Goal: Communication & Community: Answer question/provide support

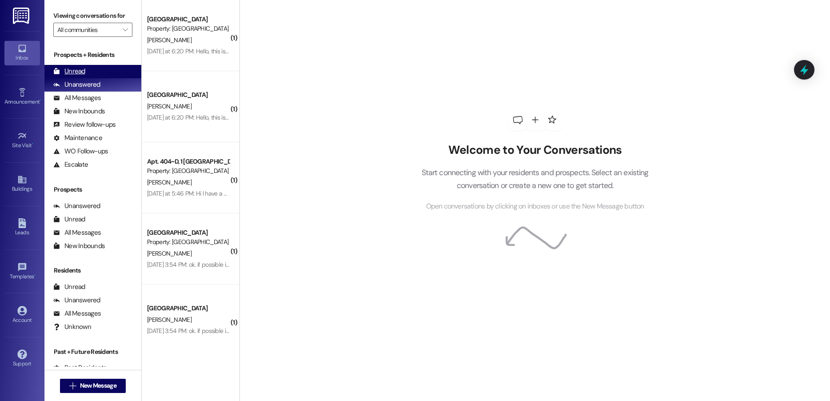
click at [76, 66] on div "Unread (0)" at bounding box center [92, 71] width 97 height 13
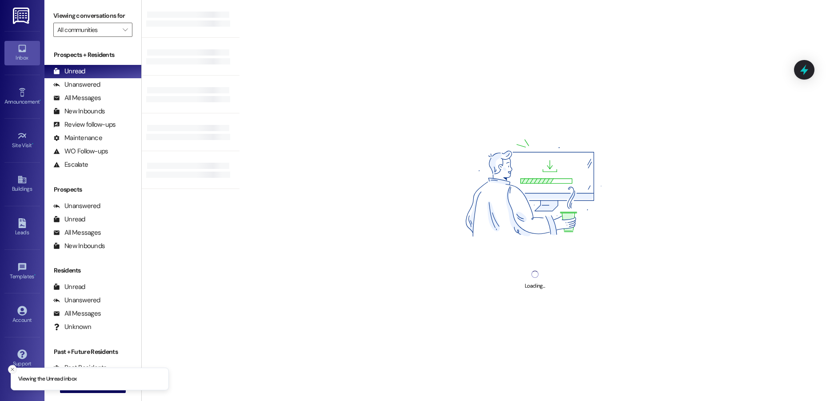
click at [12, 369] on icon "Close toast" at bounding box center [12, 369] width 5 height 5
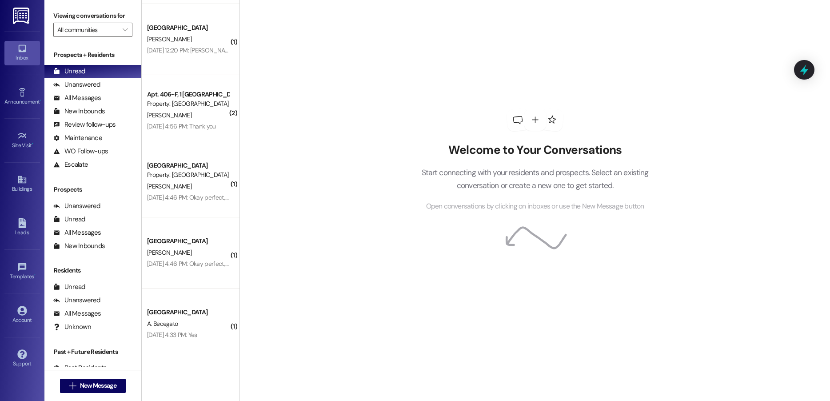
scroll to position [1716, 0]
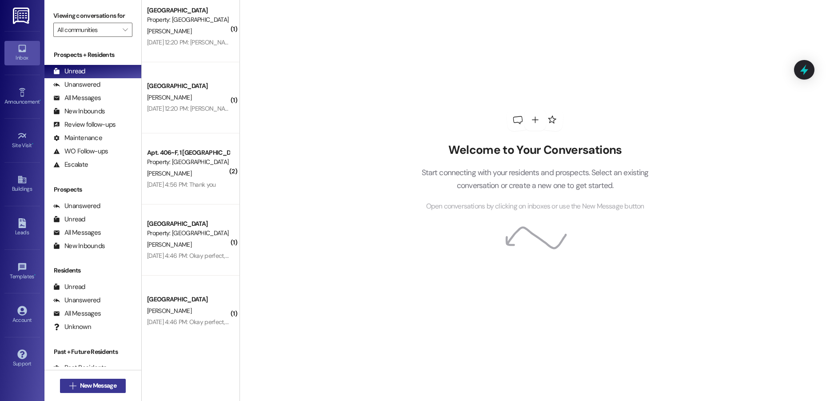
click at [100, 388] on span "New Message" at bounding box center [98, 385] width 36 height 9
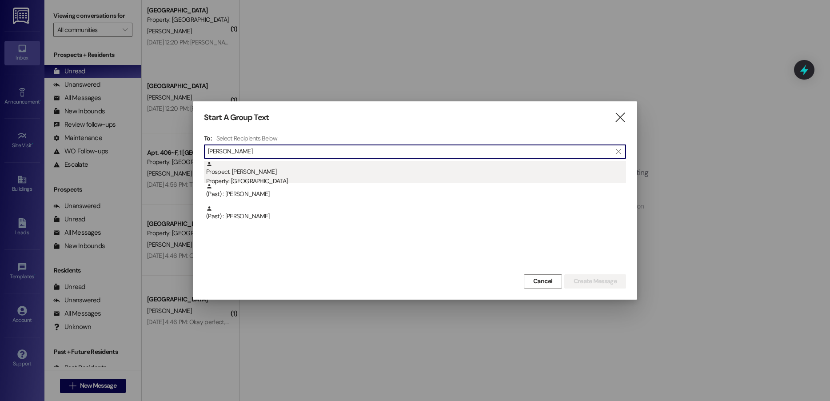
type input "[PERSON_NAME]"
click at [288, 175] on div "Prospect: [PERSON_NAME] Property: [GEOGRAPHIC_DATA]" at bounding box center [416, 173] width 420 height 25
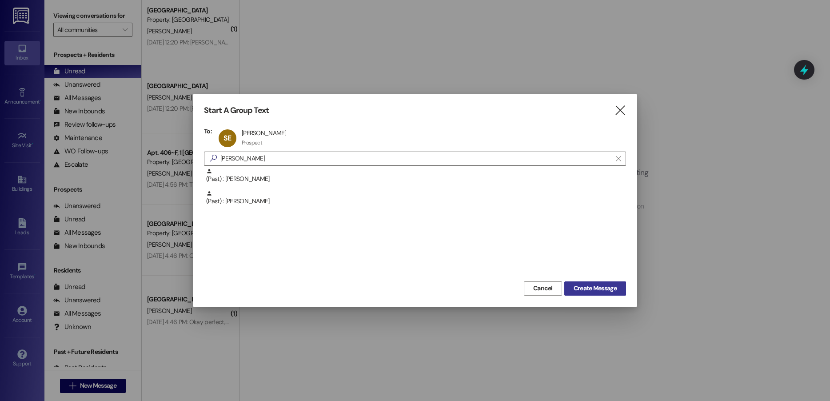
click at [584, 294] on button "Create Message" at bounding box center [595, 288] width 62 height 14
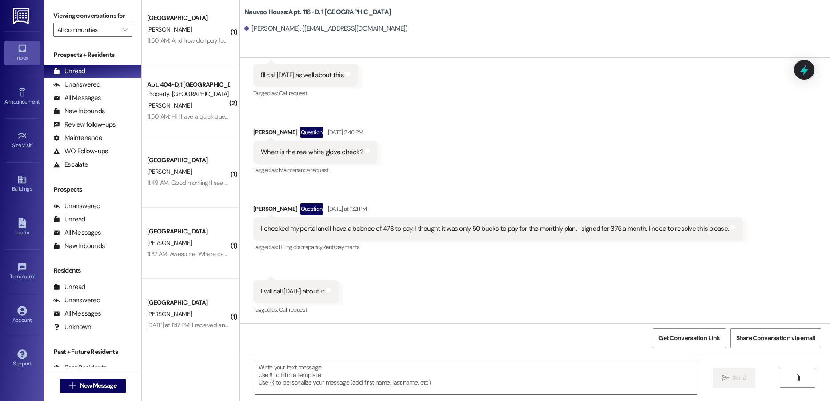
scroll to position [0, 0]
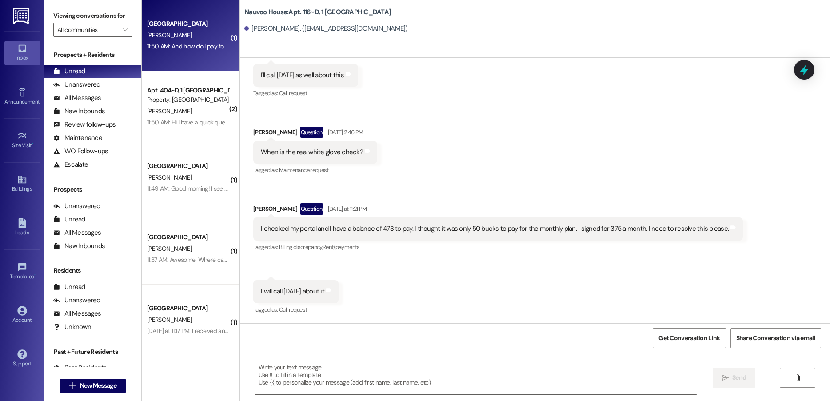
click at [174, 41] on div "11:50 AM: And how do I pay for it? 11:50 AM: And how do I pay for it?" at bounding box center [188, 46] width 84 height 11
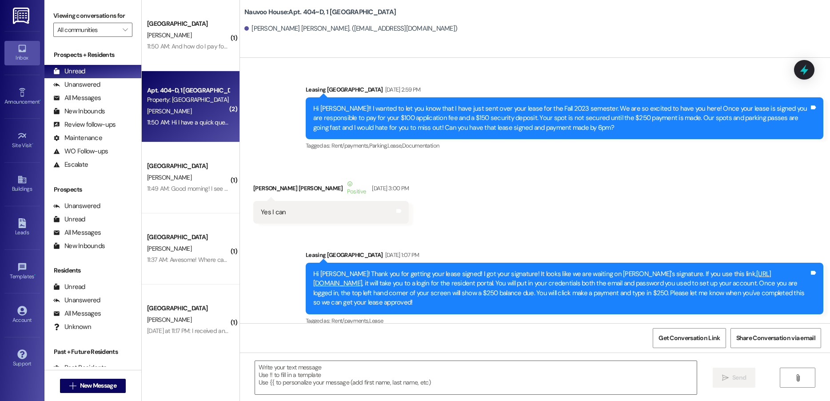
scroll to position [21515, 0]
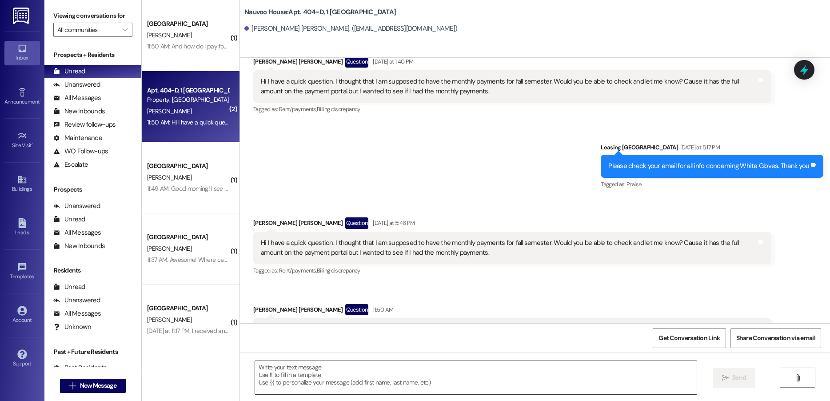
click at [405, 379] on textarea at bounding box center [476, 377] width 442 height 33
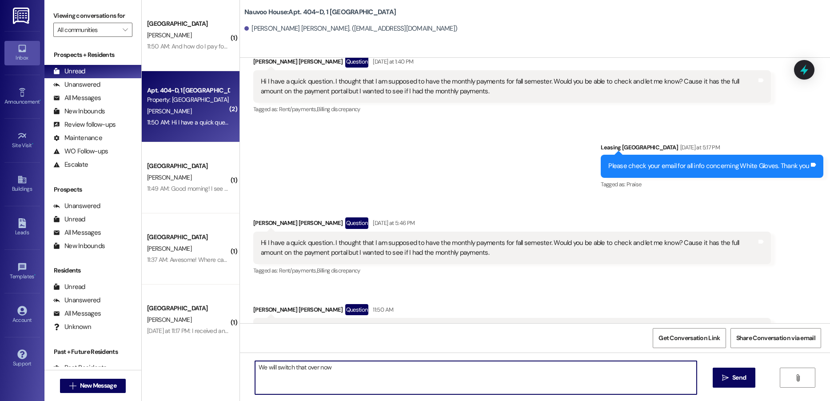
type textarea "We will switch that over now!"
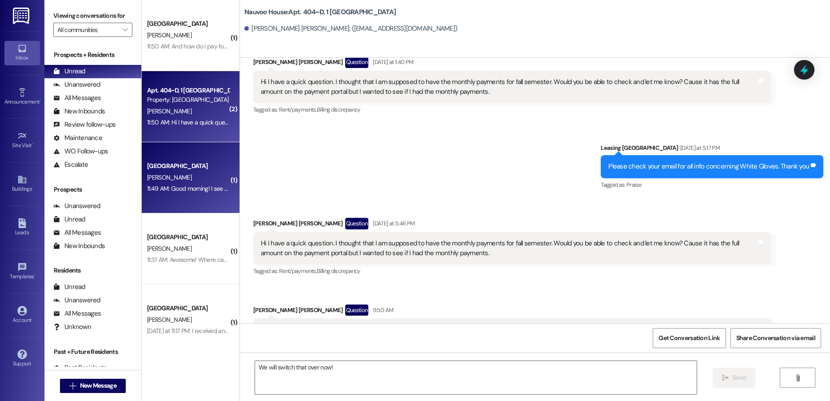
click at [204, 191] on div "11:49 AM: Good morning! I see the payment plan charge on my portal and am about…" at bounding box center [442, 188] width 591 height 8
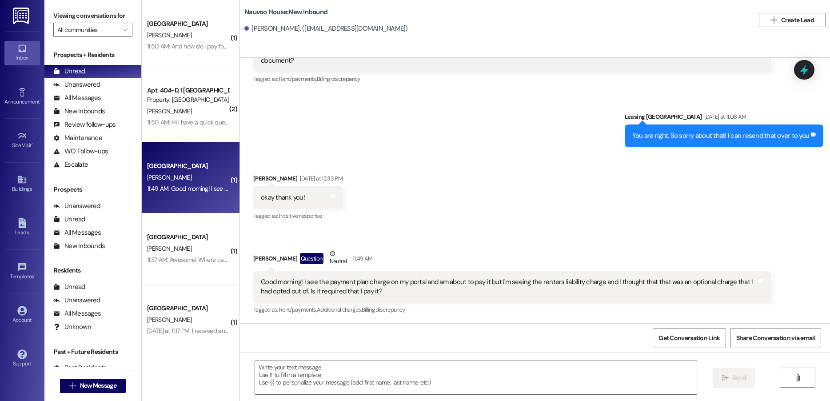
scroll to position [1400, 0]
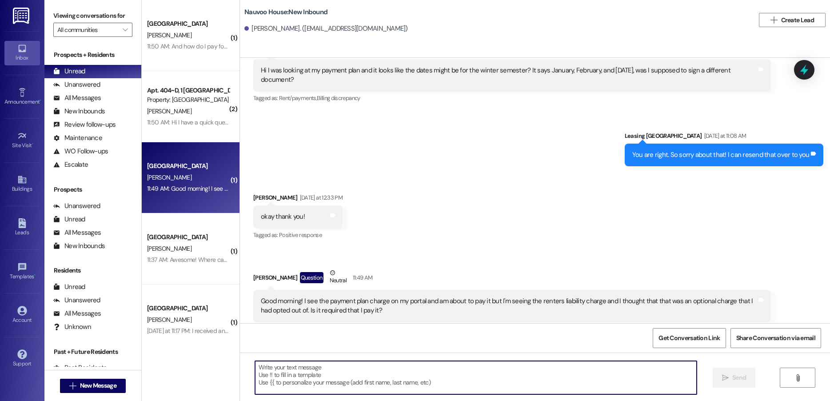
click at [371, 369] on textarea at bounding box center [476, 377] width 442 height 33
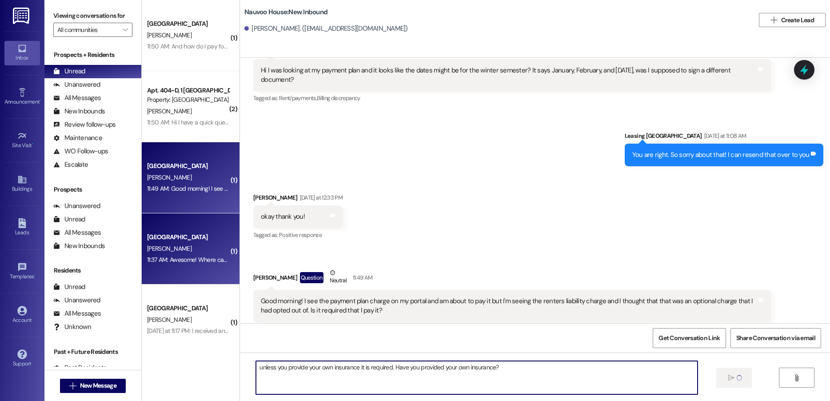
type textarea "unless you provide your own insurance it is required. Have you provided your ow…"
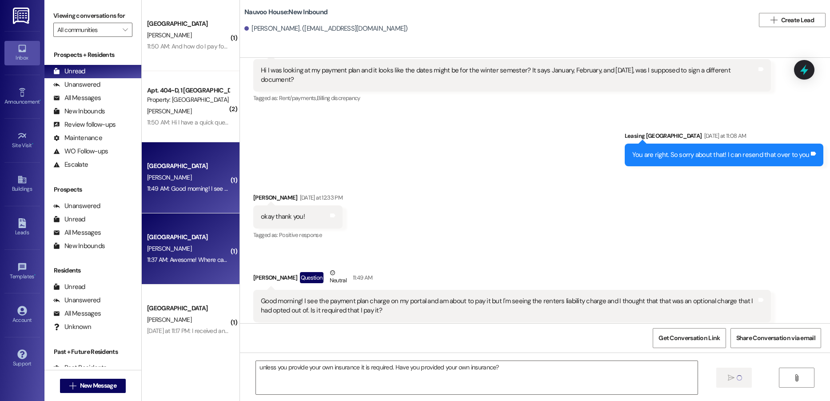
click at [183, 251] on div "[PERSON_NAME]" at bounding box center [188, 248] width 84 height 11
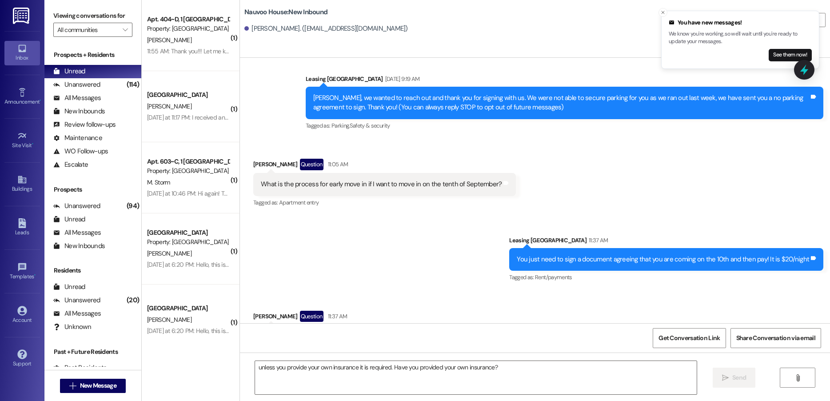
scroll to position [55, 0]
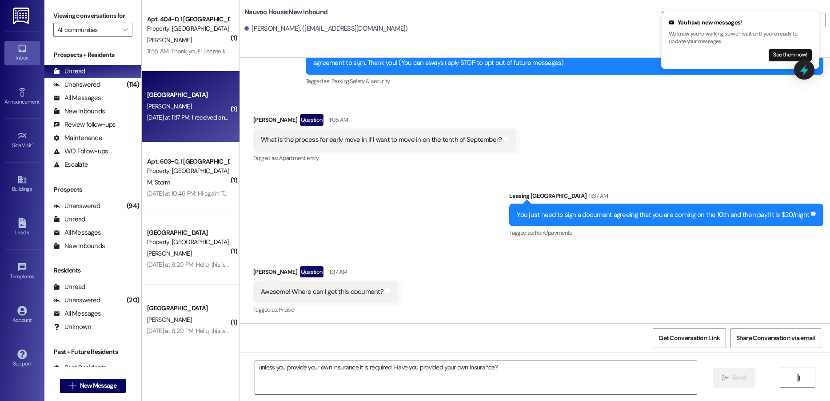
click at [182, 102] on div "[PERSON_NAME]" at bounding box center [188, 106] width 84 height 11
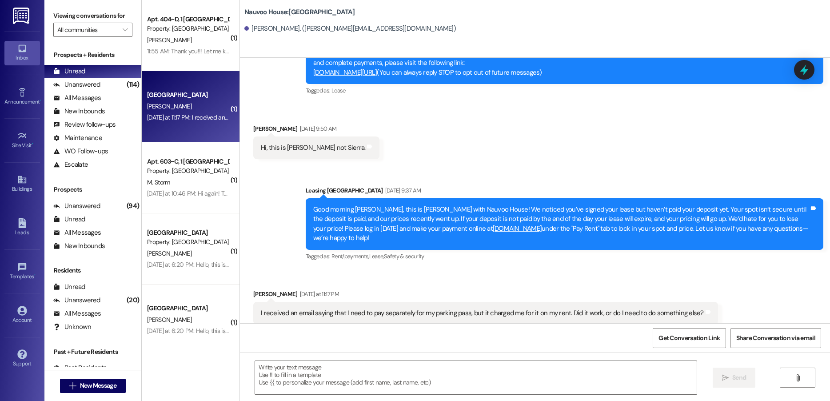
scroll to position [54, 0]
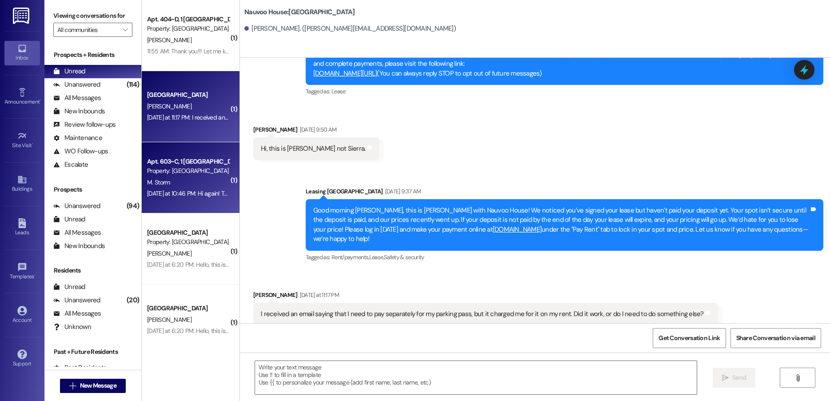
click at [195, 169] on div "Property: [GEOGRAPHIC_DATA]" at bounding box center [188, 170] width 82 height 9
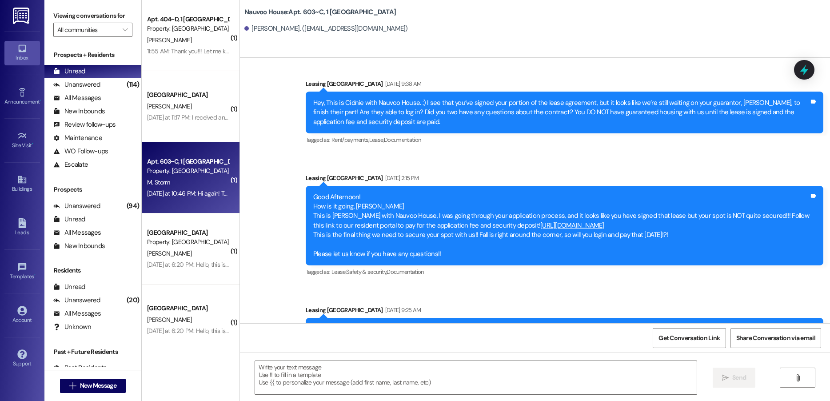
scroll to position [13421, 0]
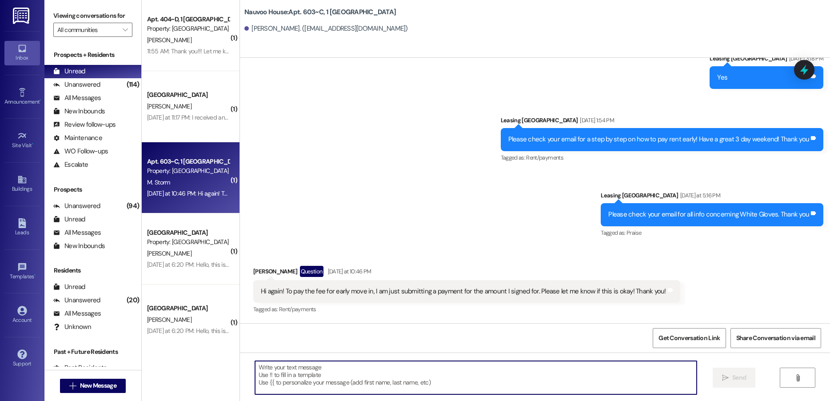
click at [413, 382] on textarea at bounding box center [476, 377] width 442 height 33
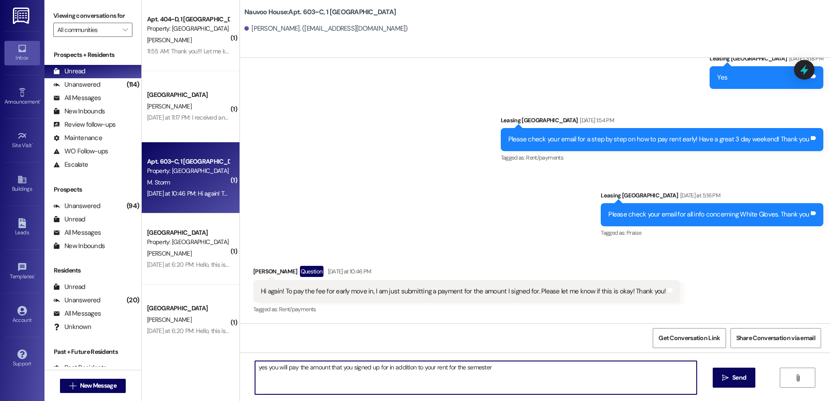
type textarea "yes you will pay the amount that you signed up for in addition to your rent for…"
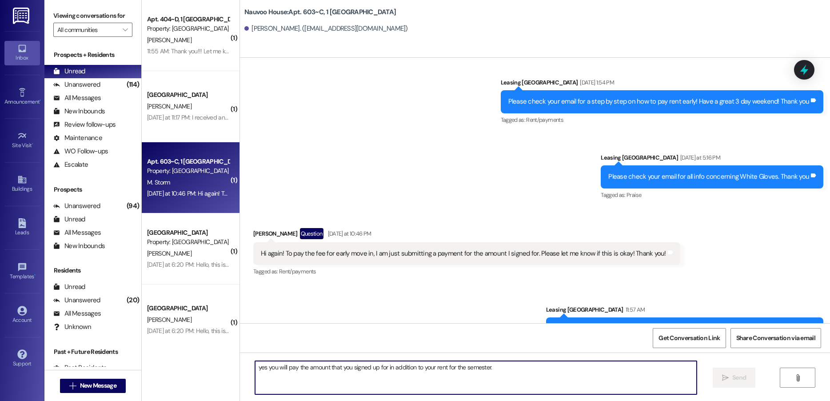
scroll to position [13420, 0]
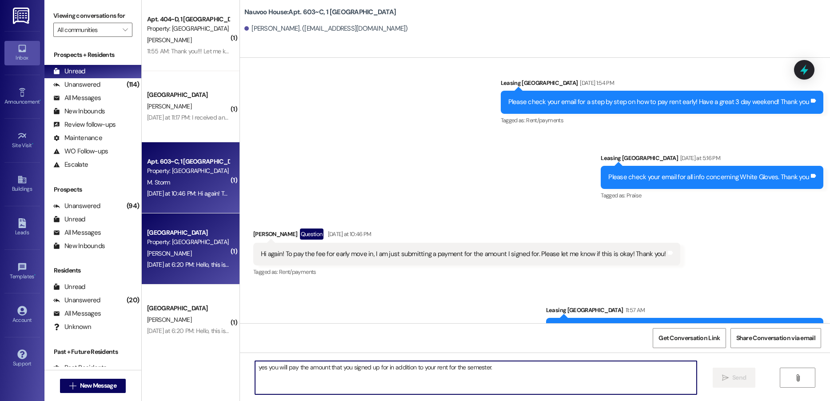
click at [184, 244] on div "Property: [GEOGRAPHIC_DATA]" at bounding box center [188, 241] width 82 height 9
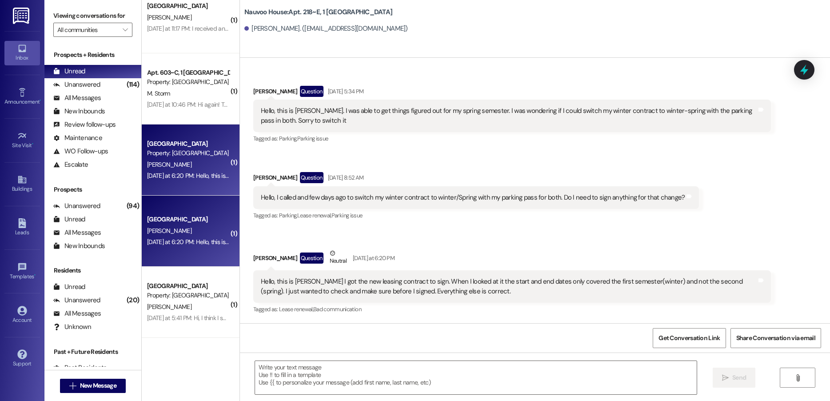
scroll to position [133, 0]
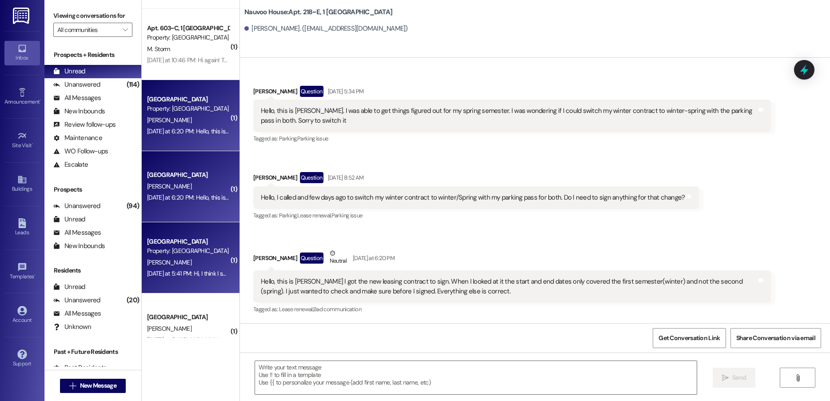
click at [182, 263] on div "[PERSON_NAME]" at bounding box center [188, 262] width 84 height 11
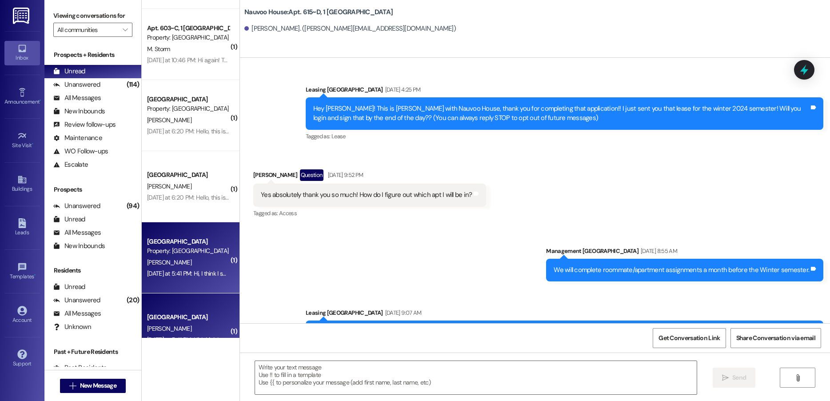
scroll to position [27349, 0]
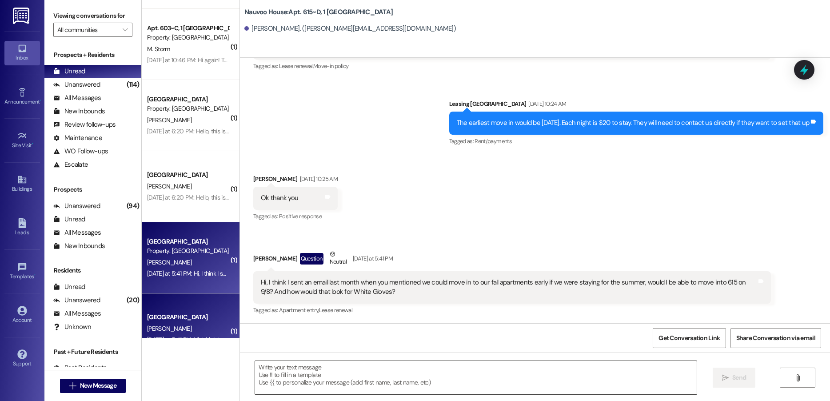
click at [314, 374] on textarea at bounding box center [476, 377] width 442 height 33
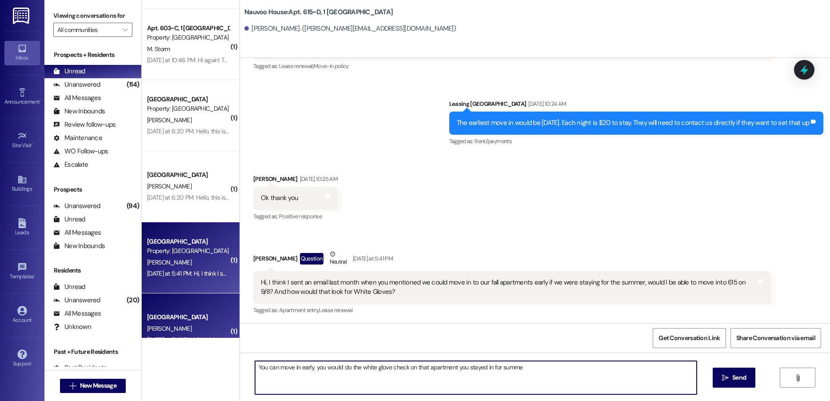
type textarea "You can move in early, you would do the white glove check on that apartment you…"
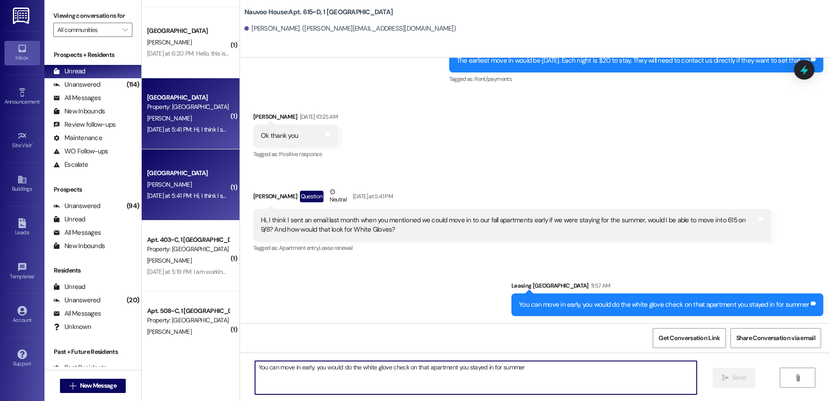
scroll to position [311, 0]
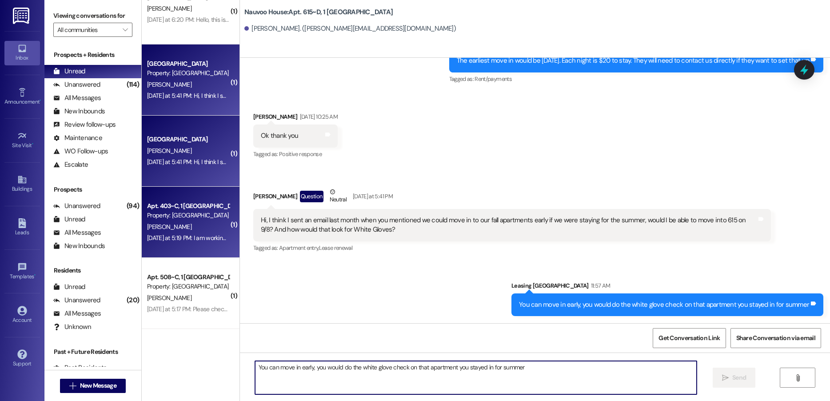
click at [184, 228] on div "[PERSON_NAME]" at bounding box center [188, 226] width 84 height 11
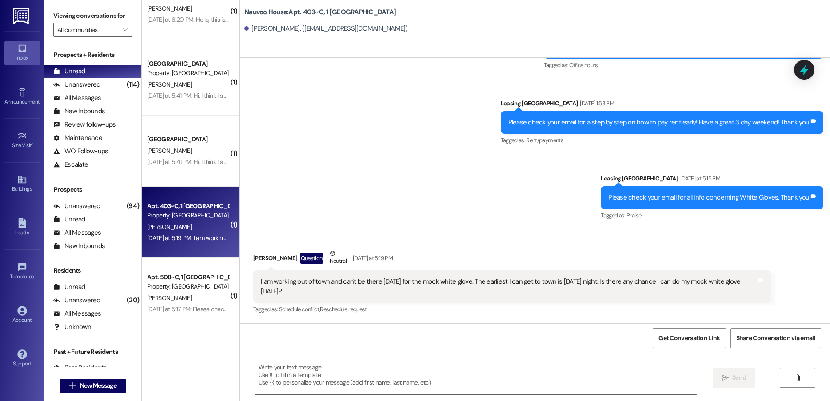
scroll to position [5475, 0]
click at [445, 378] on textarea at bounding box center [476, 377] width 442 height 33
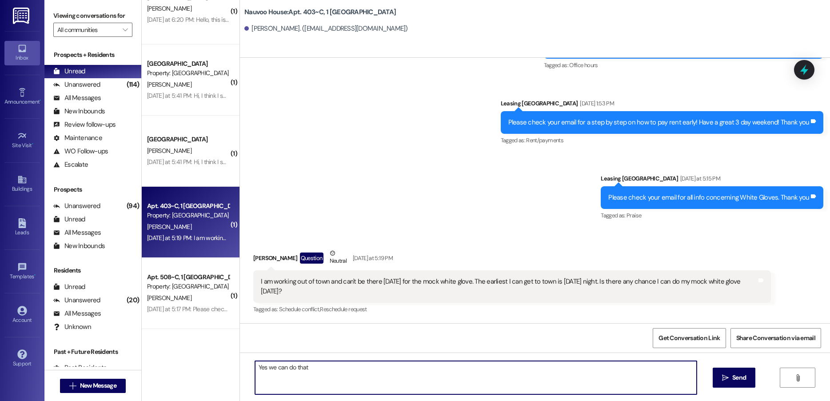
type textarea "Yes we can do that!"
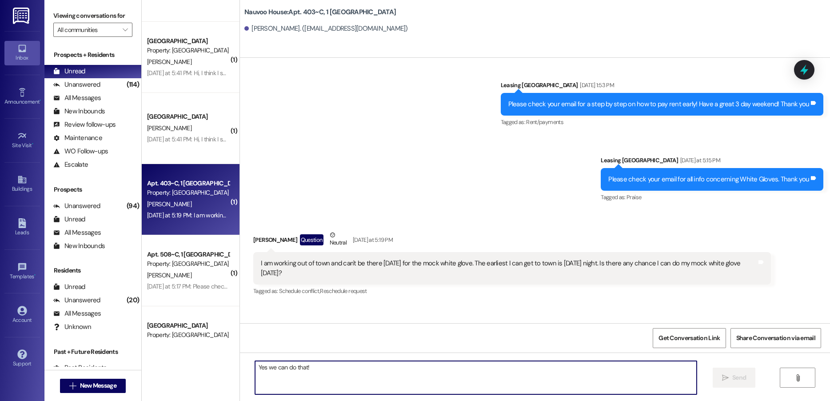
scroll to position [356, 0]
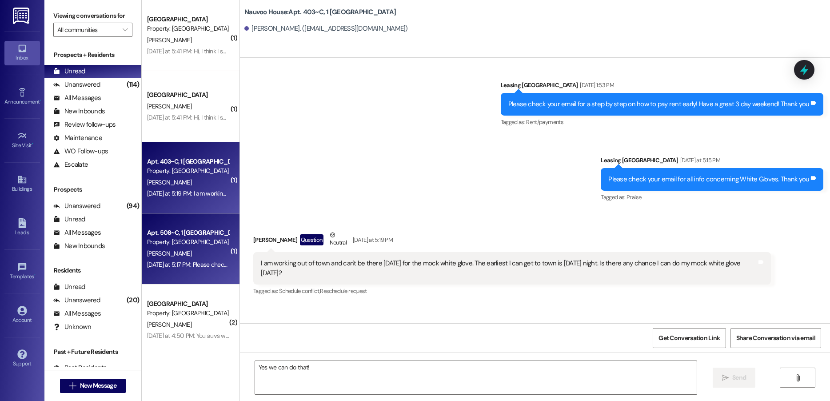
click at [180, 242] on div "Property: [GEOGRAPHIC_DATA]" at bounding box center [188, 241] width 82 height 9
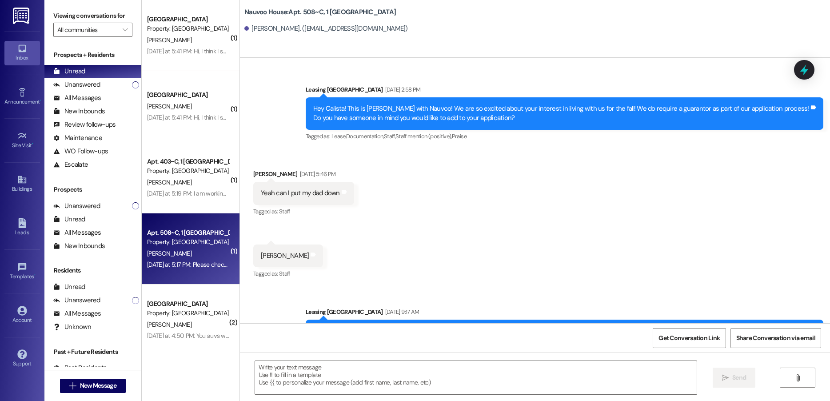
scroll to position [35794, 0]
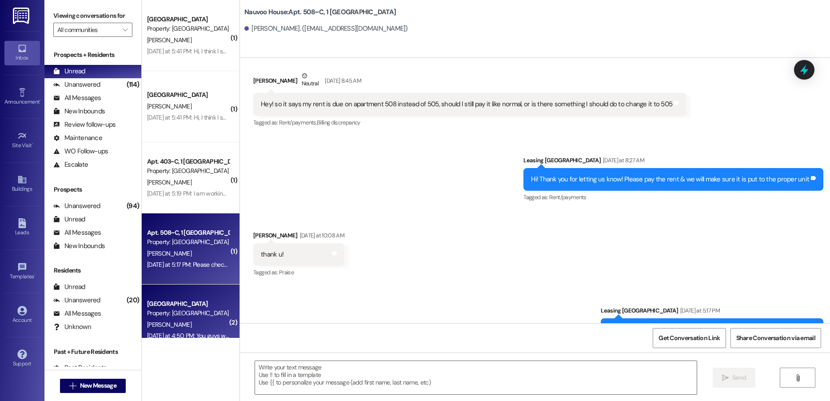
click at [175, 309] on div "Property: [GEOGRAPHIC_DATA]" at bounding box center [188, 312] width 82 height 9
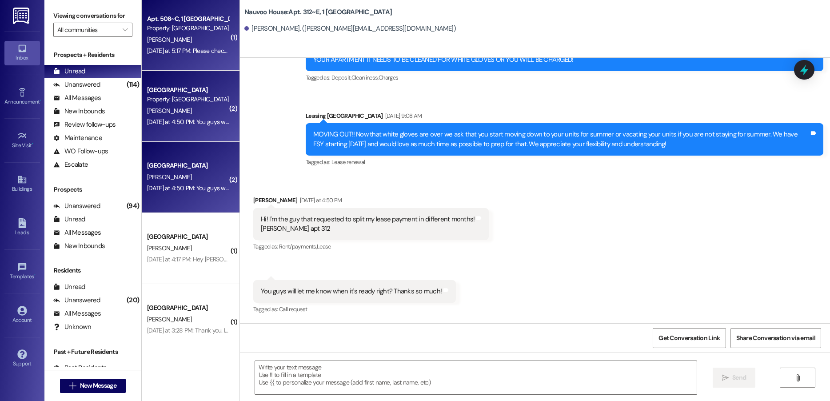
scroll to position [578, 0]
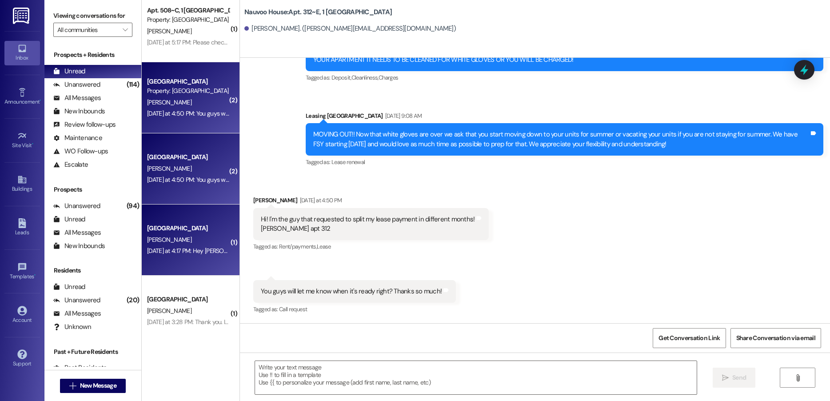
click at [184, 260] on div "[GEOGRAPHIC_DATA] Prospect [PERSON_NAME] [DATE] at 4:17 PM: Hey [PERSON_NAME]. …" at bounding box center [191, 239] width 98 height 71
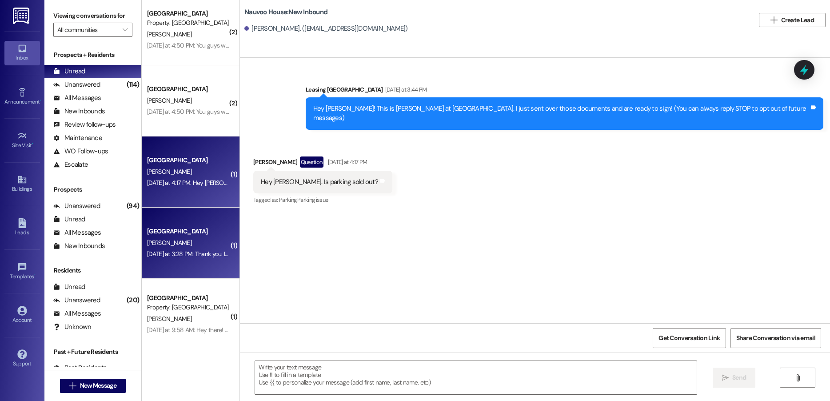
scroll to position [667, 0]
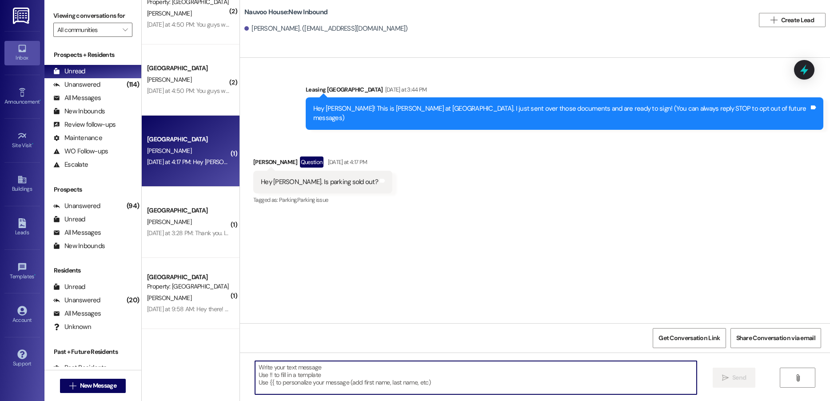
click at [349, 376] on textarea at bounding box center [476, 377] width 442 height 33
type textarea "Yes we are sold out of parking."
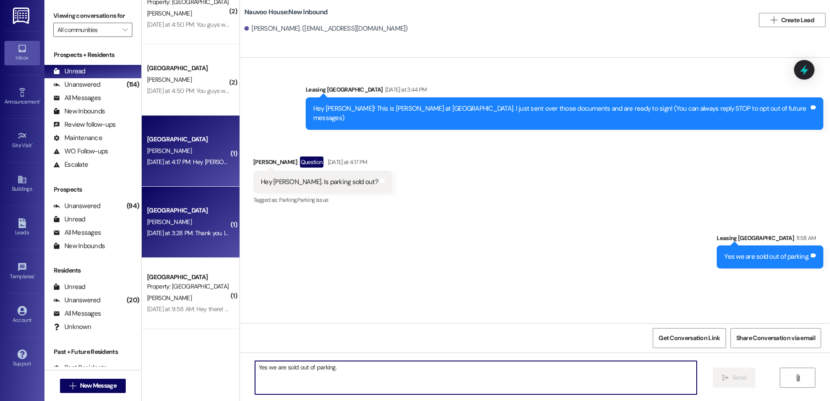
click at [188, 227] on div "[PERSON_NAME]" at bounding box center [188, 221] width 84 height 11
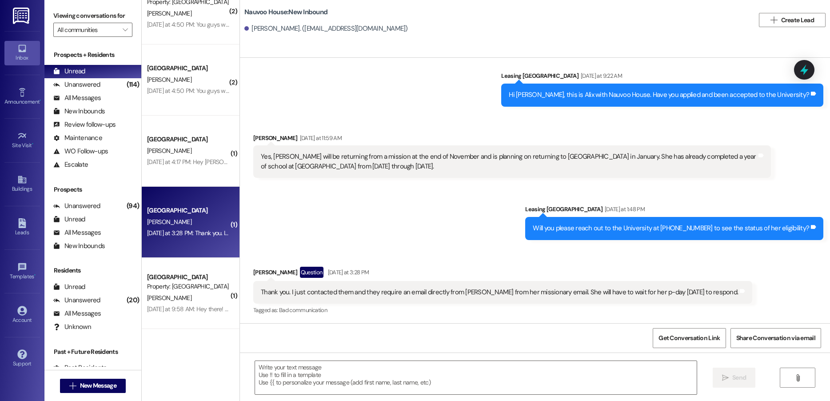
scroll to position [537, 0]
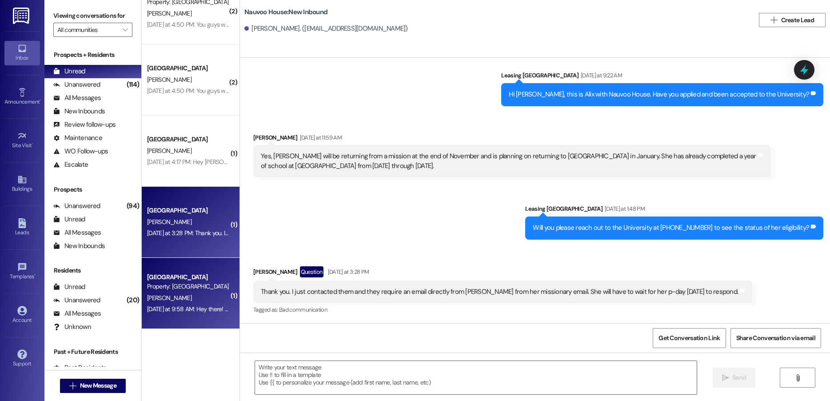
click at [193, 283] on div "Property: [GEOGRAPHIC_DATA]" at bounding box center [188, 286] width 82 height 9
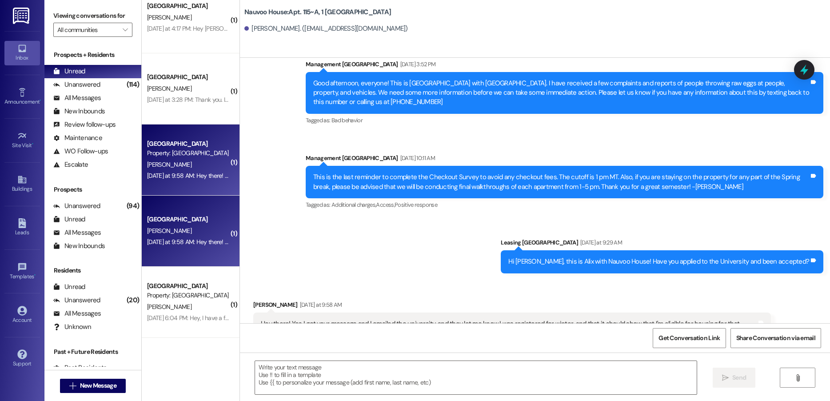
scroll to position [844, 0]
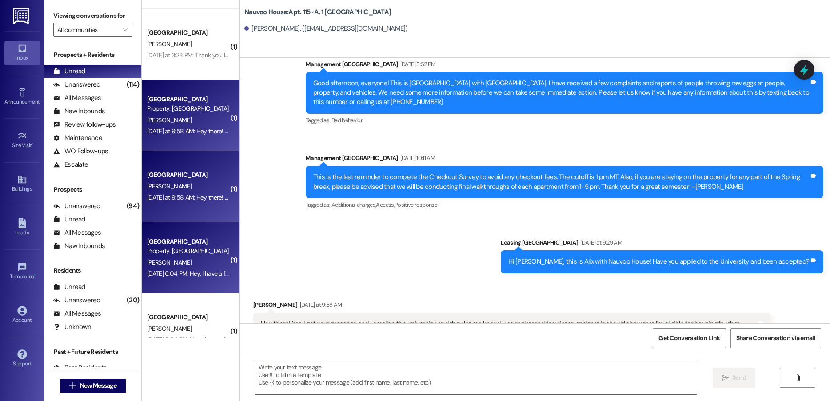
click at [185, 247] on div "Property: [GEOGRAPHIC_DATA]" at bounding box center [188, 250] width 82 height 9
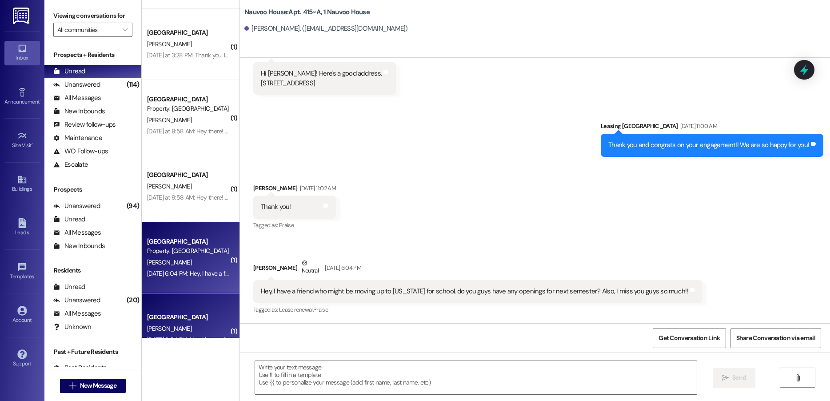
scroll to position [14615, 0]
click at [329, 367] on textarea at bounding box center [476, 377] width 442 height 33
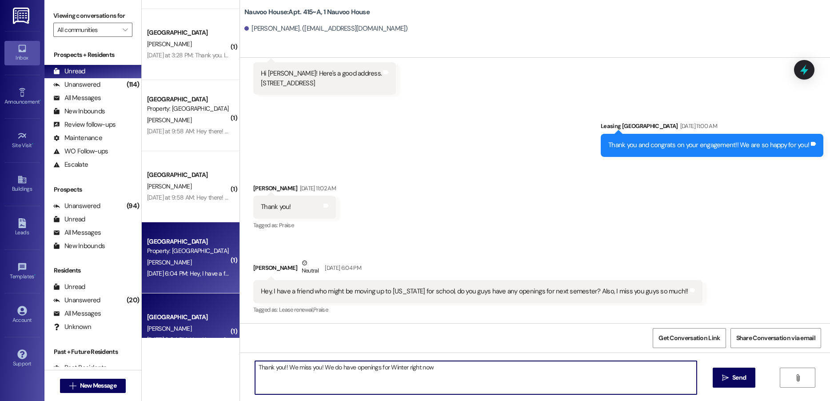
type textarea "Thank you!! We miss you! We do have openings for Winter right now!"
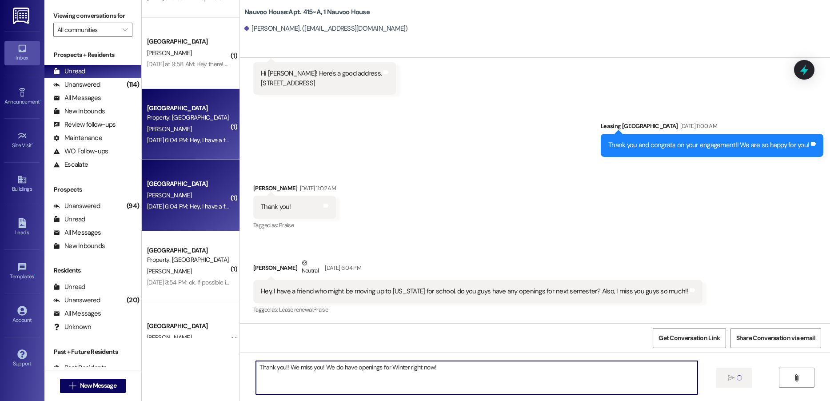
scroll to position [1022, 0]
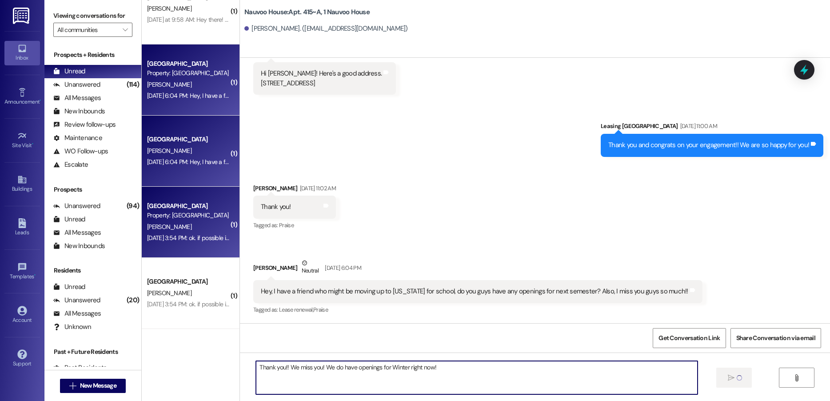
click at [180, 232] on div "[PERSON_NAME]" at bounding box center [188, 226] width 84 height 11
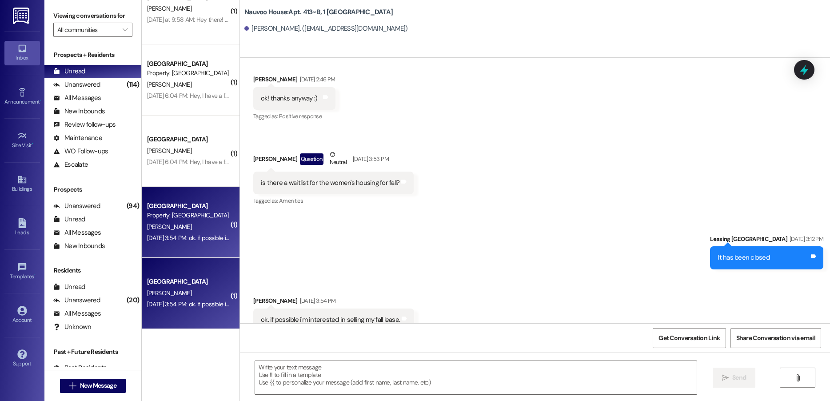
scroll to position [16576, 0]
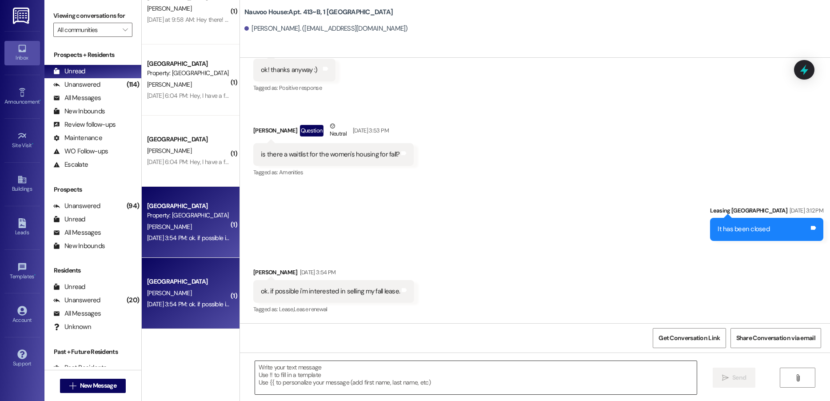
click at [318, 368] on textarea at bounding box center [476, 377] width 442 height 33
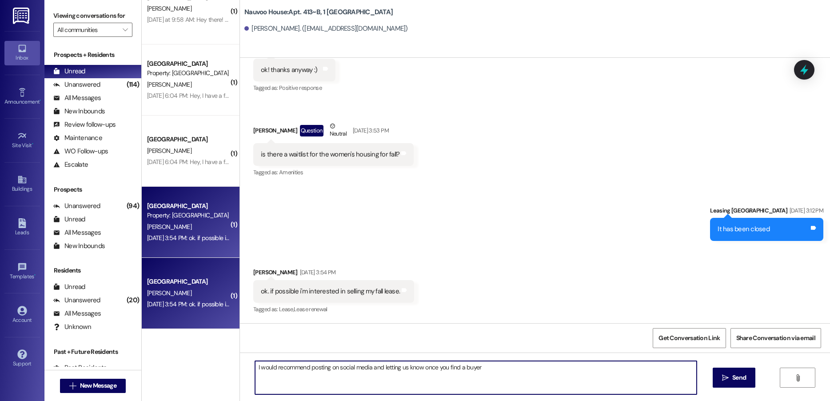
type textarea "I would recommend posting on social media and letting us know once you find a b…"
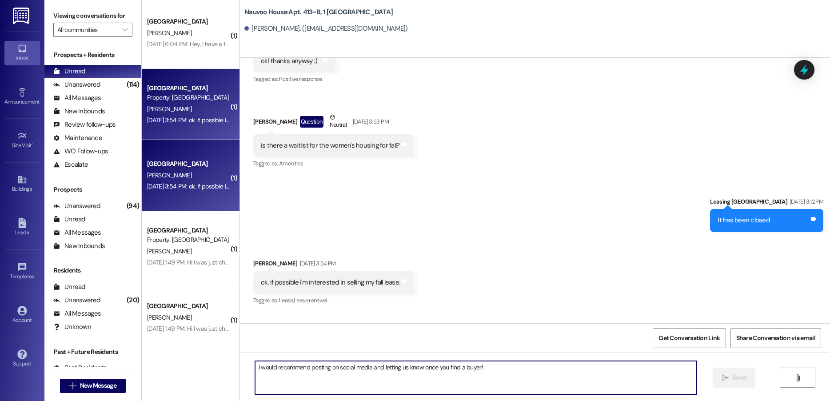
scroll to position [1156, 0]
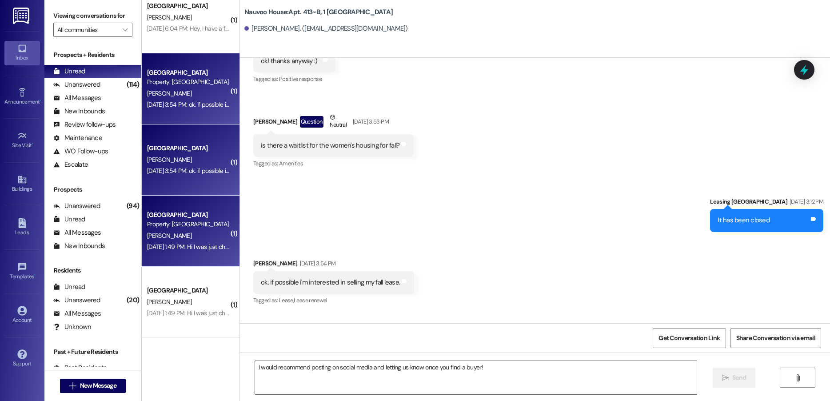
click at [186, 230] on div "[PERSON_NAME]" at bounding box center [188, 235] width 84 height 11
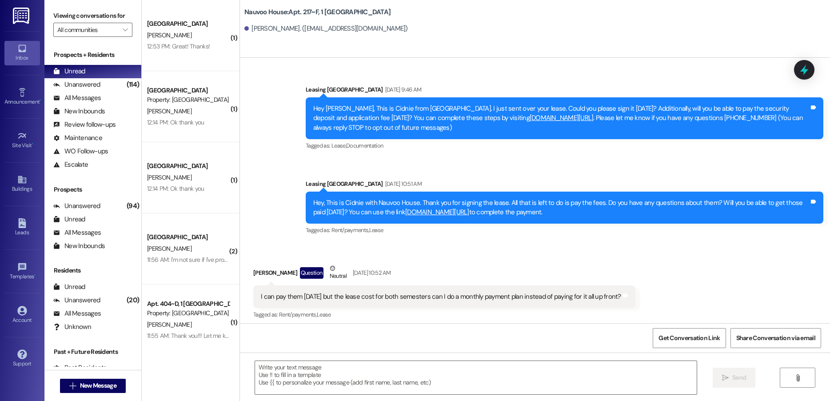
scroll to position [17550, 0]
